Goal: Find specific page/section: Find specific page/section

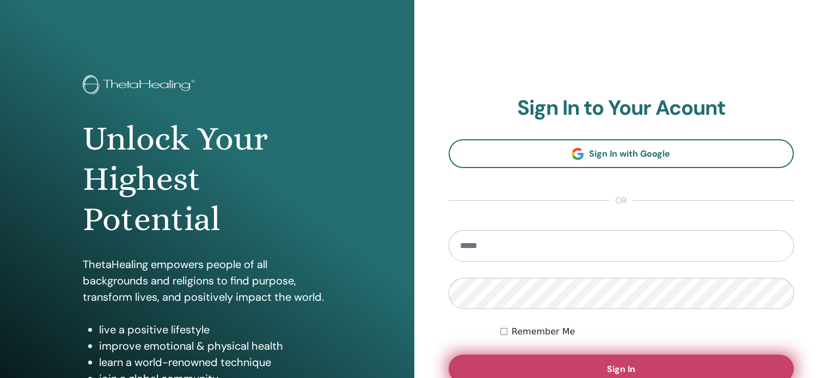
type input "**********"
click at [608, 365] on span "Sign In" at bounding box center [621, 368] width 28 height 11
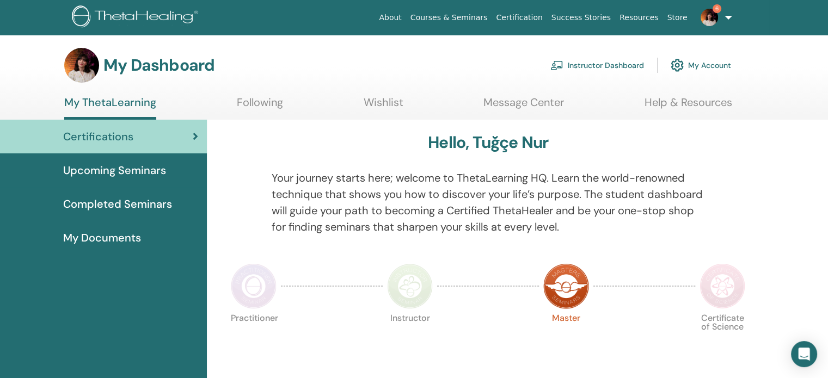
click at [609, 63] on link "Instructor Dashboard" at bounding box center [597, 65] width 94 height 24
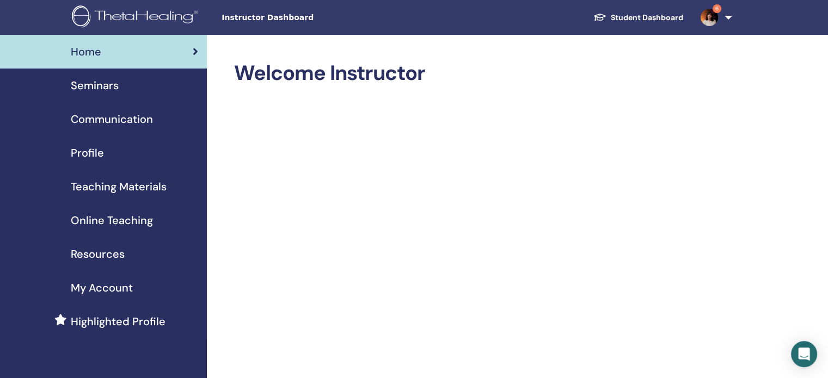
click at [135, 86] on div "Seminars" at bounding box center [103, 85] width 189 height 16
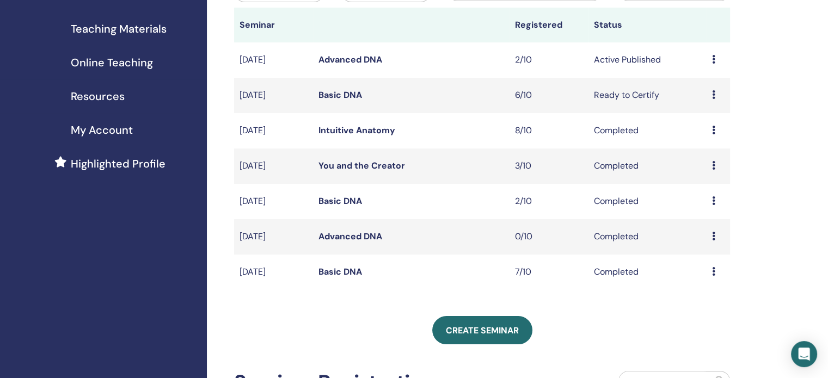
scroll to position [162, 0]
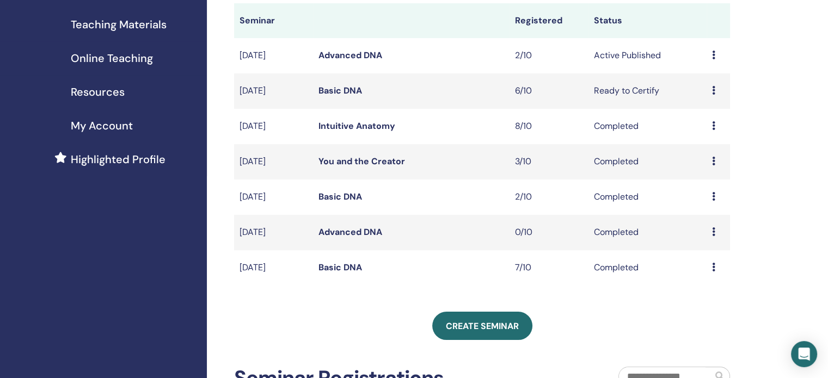
click at [350, 225] on td "Advanced DNA" at bounding box center [411, 232] width 196 height 35
click at [358, 54] on link "Advanced DNA" at bounding box center [350, 55] width 64 height 11
